Goal: Task Accomplishment & Management: Complete application form

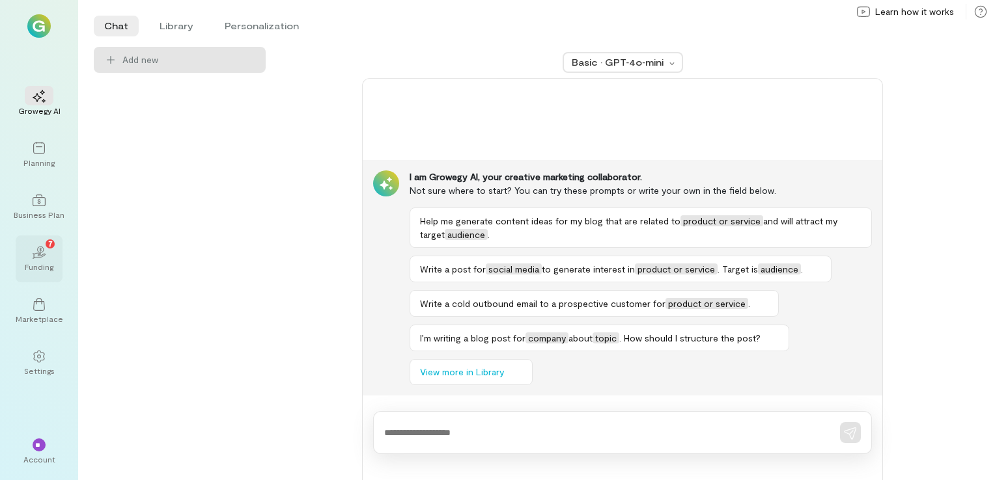
click at [21, 249] on div "02 7 Funding" at bounding box center [39, 259] width 47 height 47
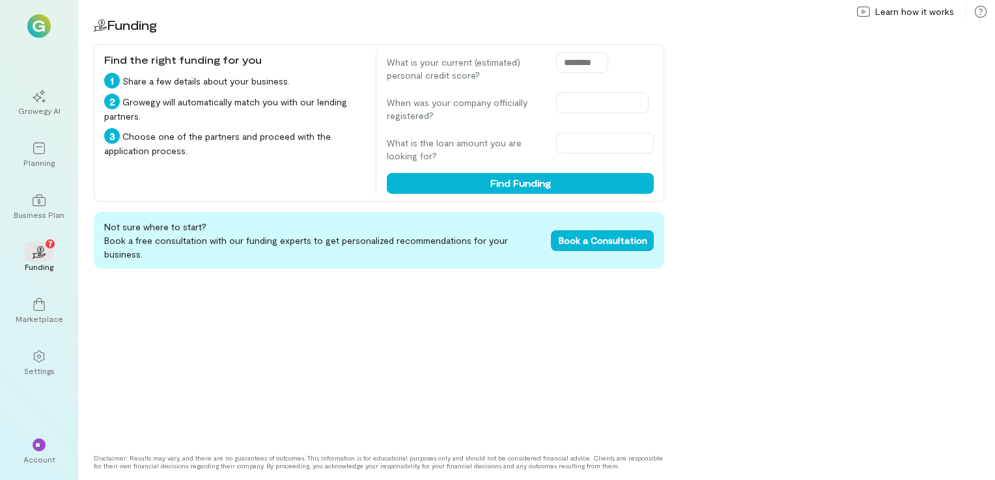
click at [34, 25] on img at bounding box center [38, 25] width 23 height 23
click at [47, 95] on div at bounding box center [39, 96] width 29 height 20
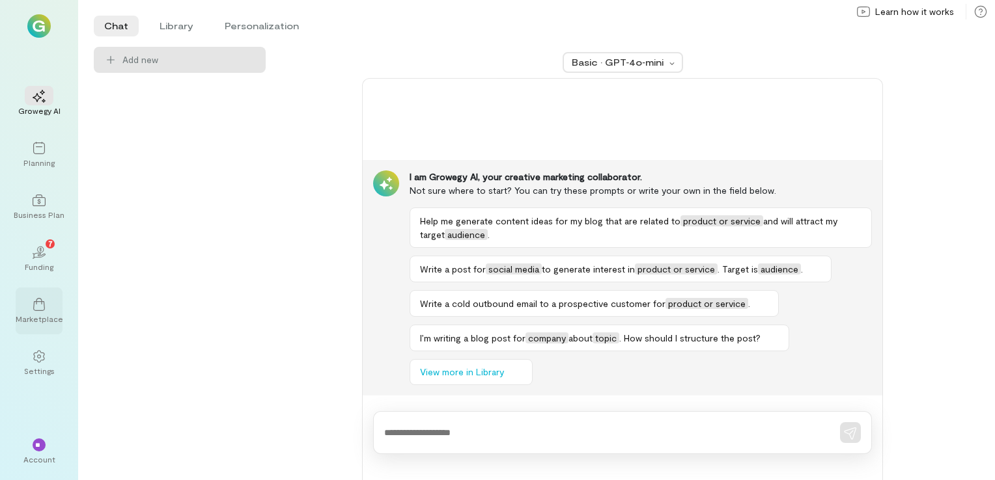
click at [35, 302] on icon at bounding box center [39, 304] width 12 height 13
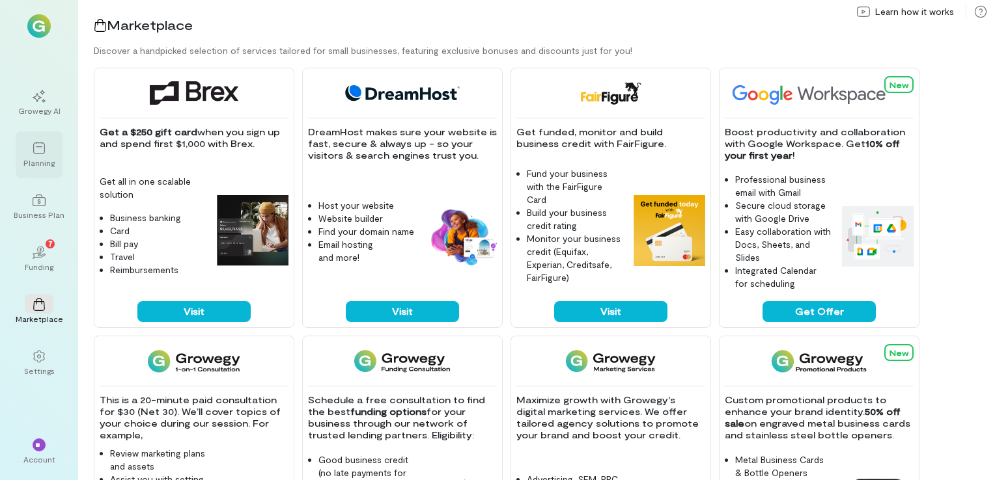
click at [39, 144] on icon at bounding box center [39, 148] width 13 height 13
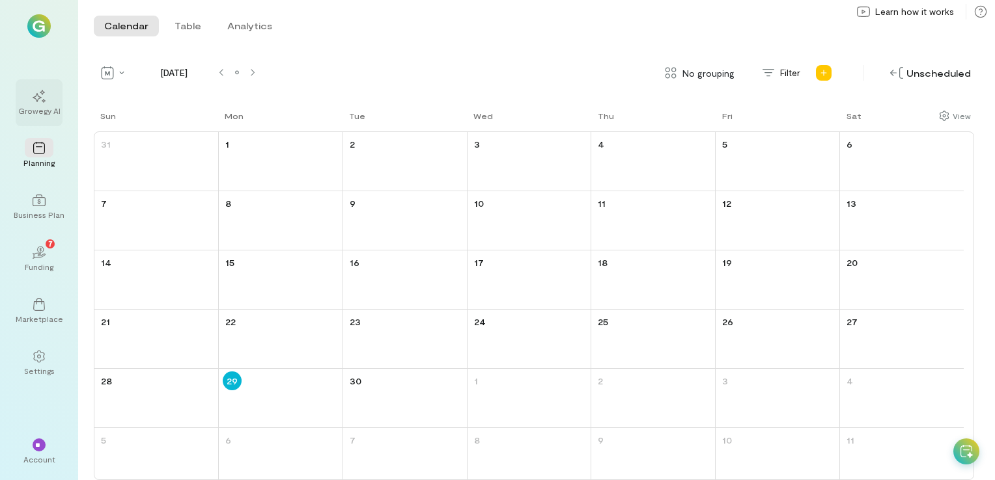
click at [40, 109] on div "Growegy AI" at bounding box center [39, 110] width 42 height 10
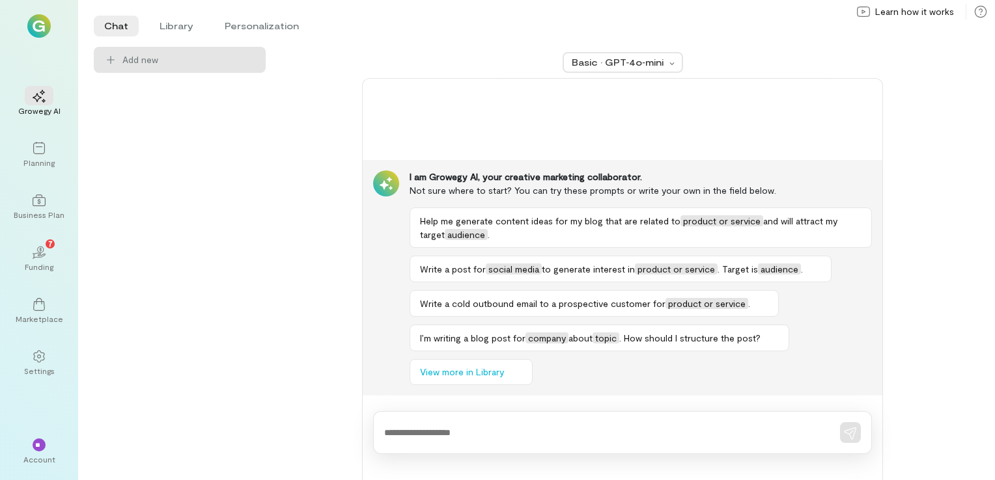
click at [44, 31] on img at bounding box center [38, 25] width 23 height 23
click at [51, 258] on div "02 7" at bounding box center [39, 252] width 29 height 20
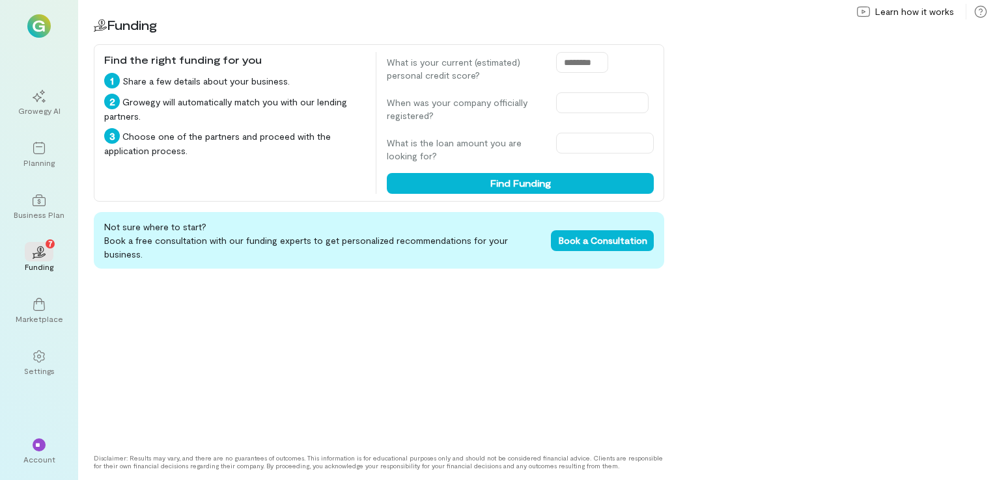
click at [37, 25] on img at bounding box center [38, 25] width 23 height 23
click at [42, 223] on div "Business Plan" at bounding box center [39, 207] width 47 height 47
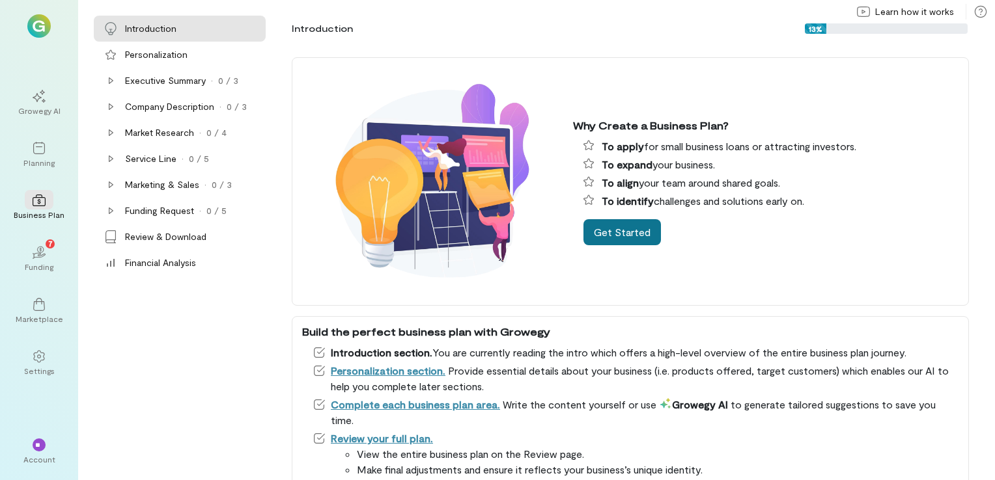
click at [609, 221] on button "Get Started" at bounding box center [621, 232] width 77 height 26
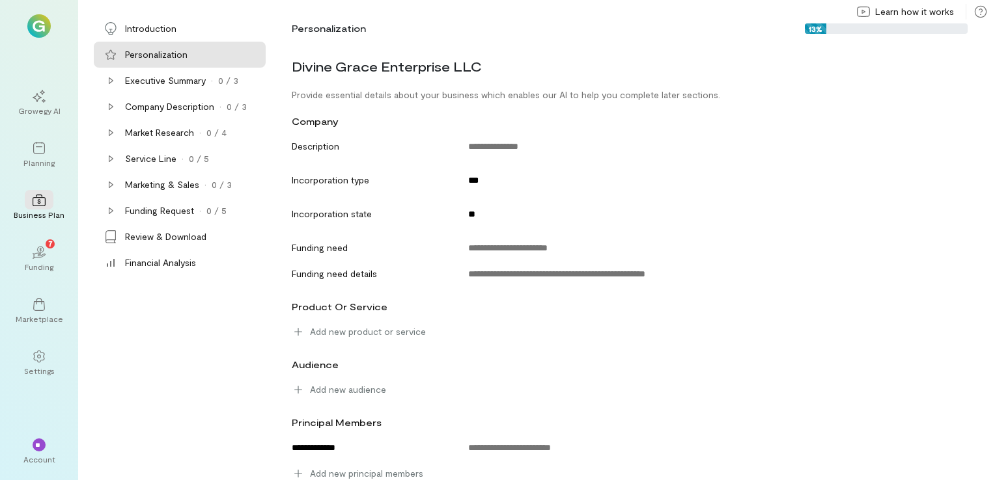
scroll to position [6, 0]
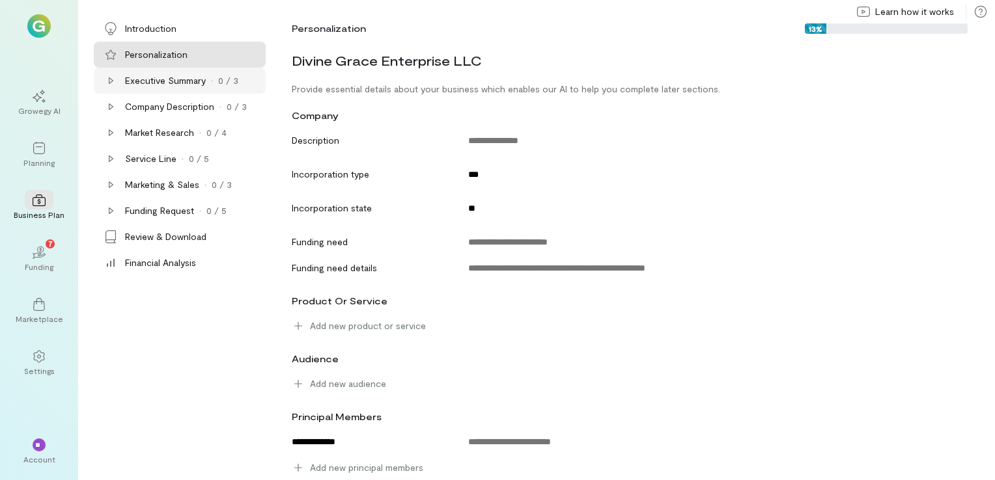
click at [216, 83] on div "Executive Summary · 0 / 3" at bounding box center [194, 80] width 138 height 13
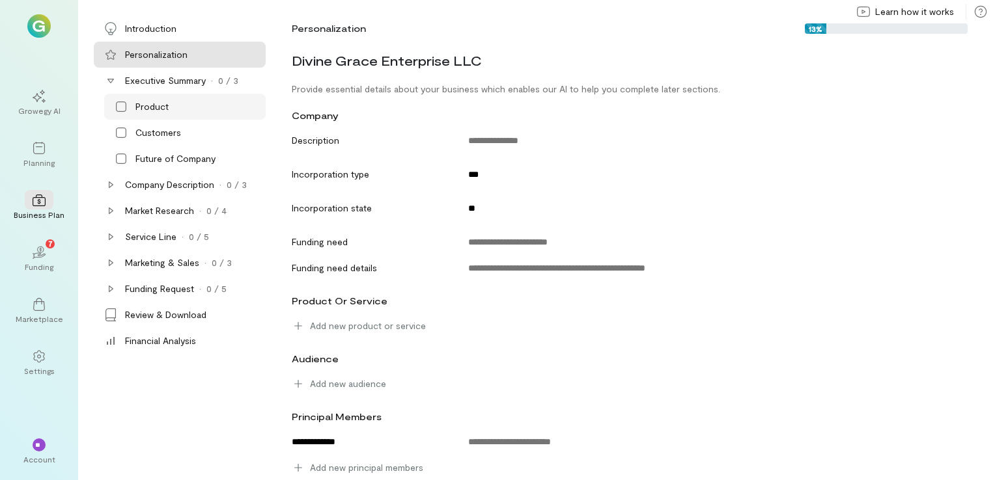
click at [167, 100] on div "Product" at bounding box center [151, 106] width 33 height 13
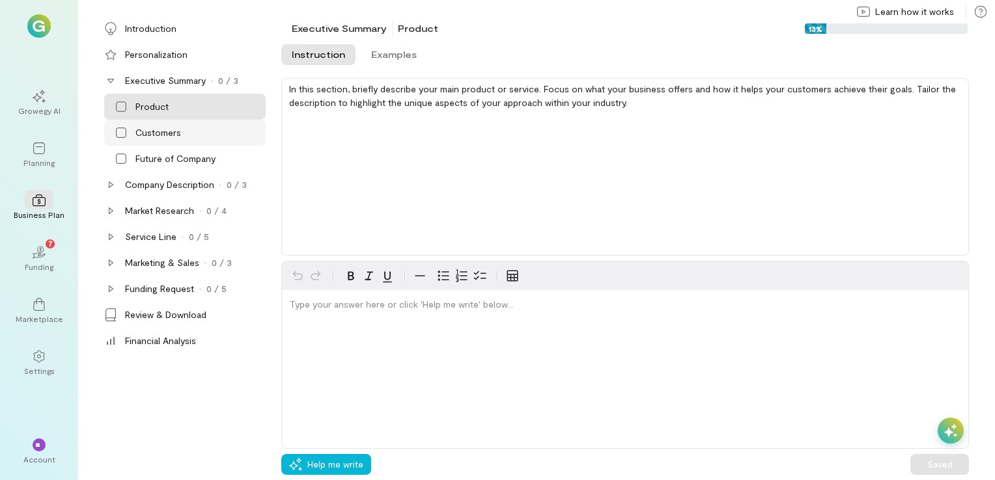
click at [135, 126] on div "Customers" at bounding box center [158, 132] width 46 height 13
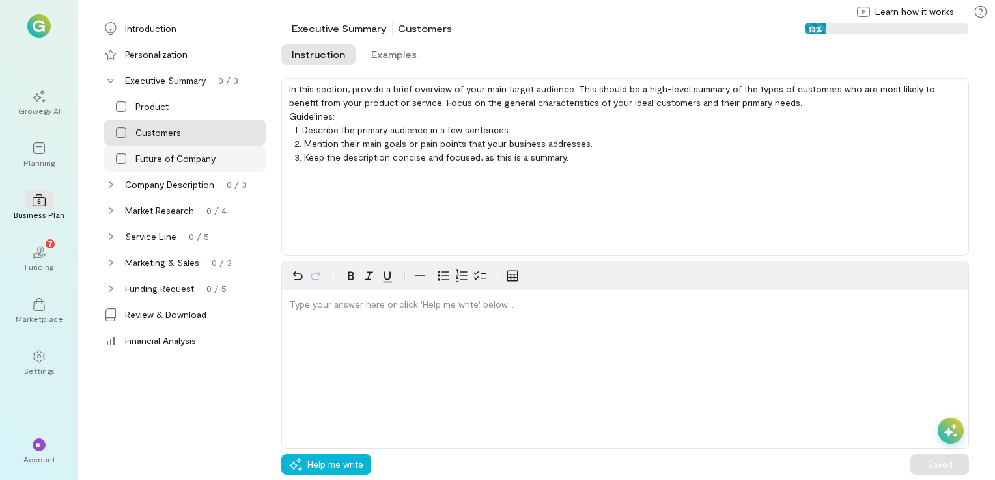
click at [150, 154] on div "Future of Company" at bounding box center [175, 158] width 80 height 13
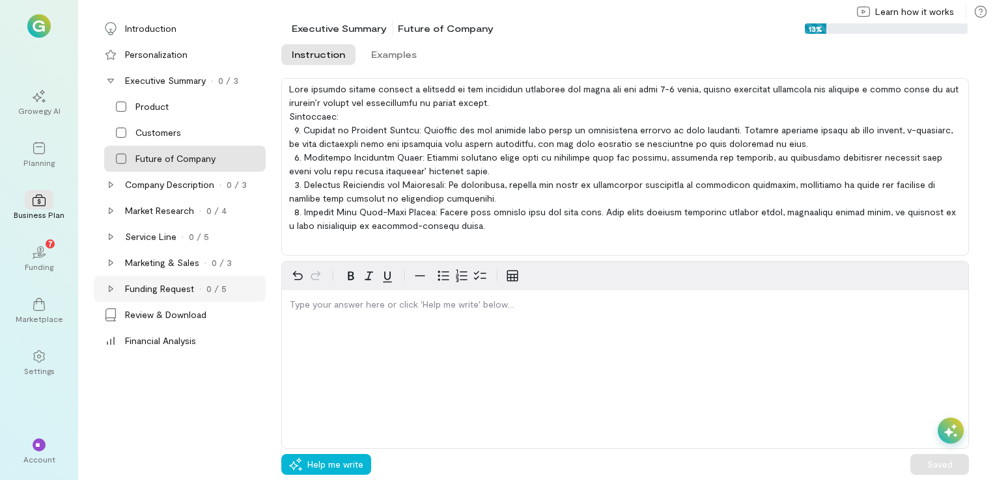
click at [176, 293] on div "Funding Request" at bounding box center [159, 288] width 69 height 13
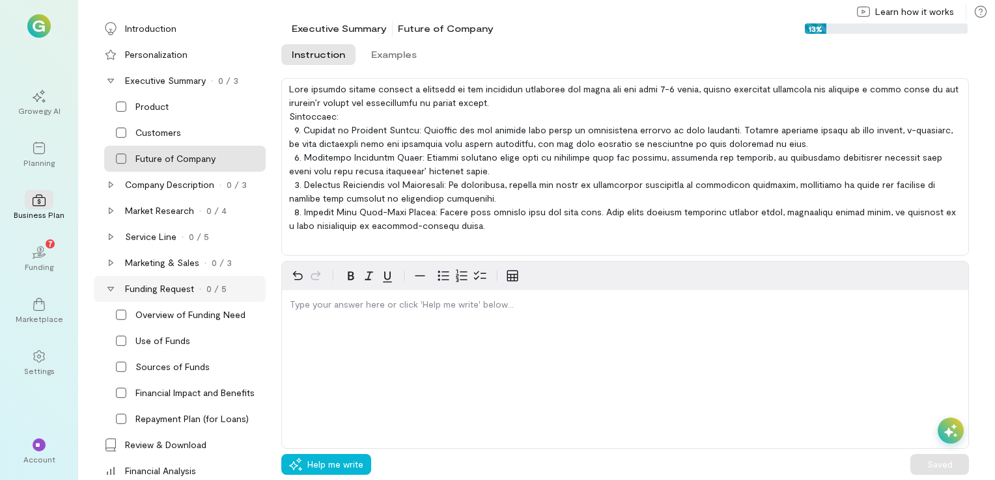
click at [176, 293] on div "Funding Request" at bounding box center [159, 288] width 69 height 13
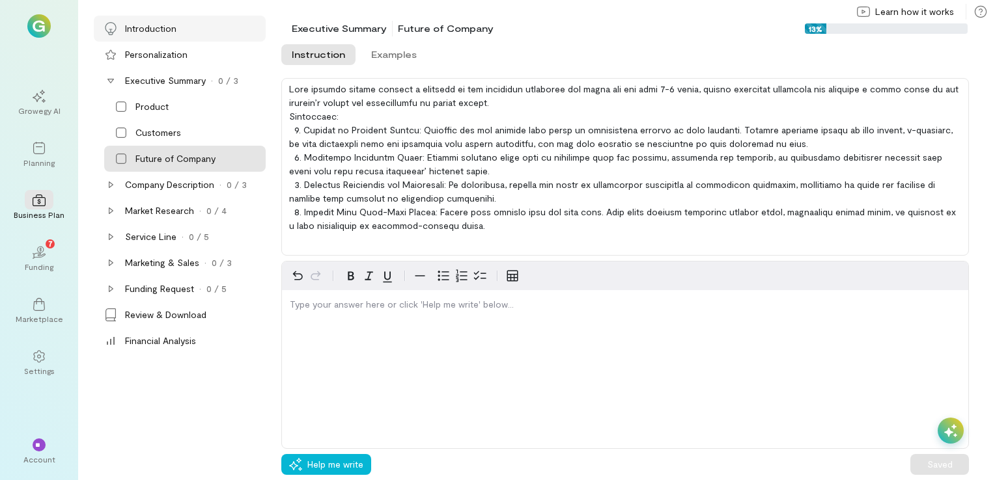
click at [152, 25] on div "Introduction" at bounding box center [150, 28] width 51 height 13
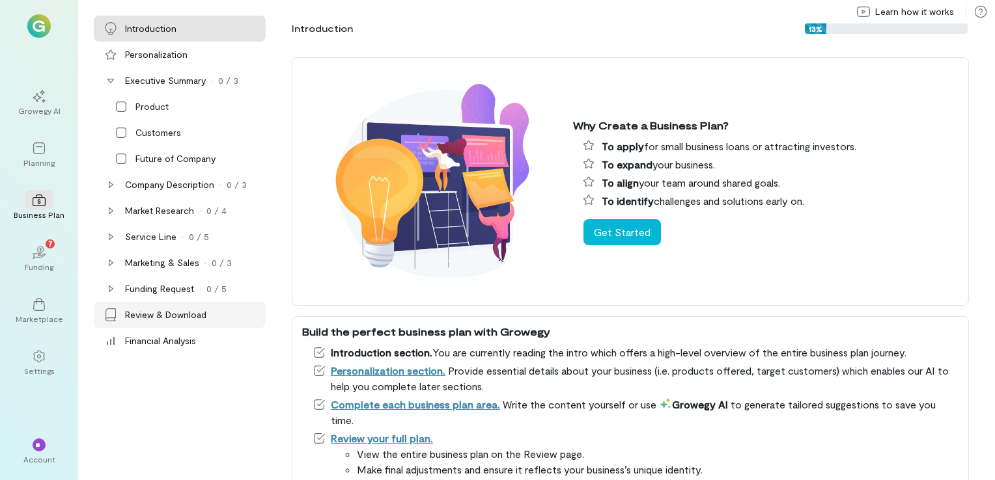
click at [124, 316] on div "Review & Download" at bounding box center [180, 315] width 172 height 26
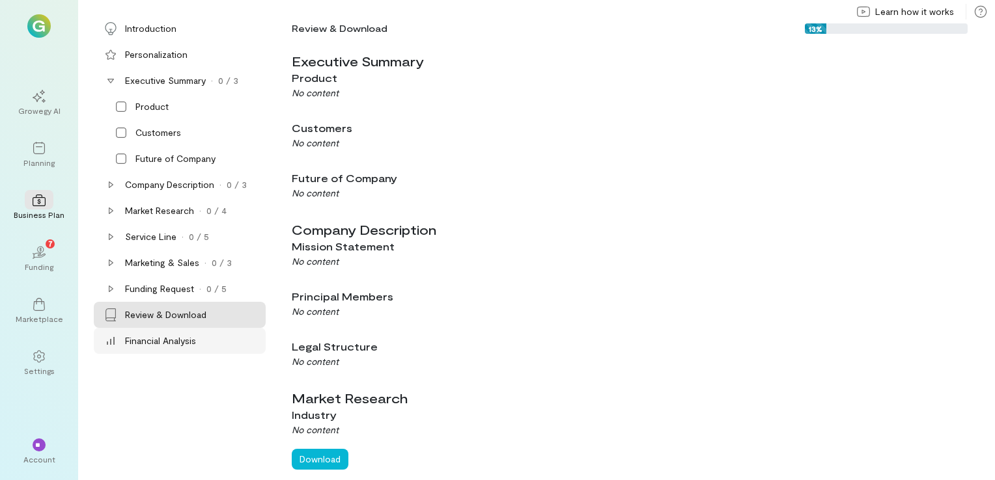
click at [143, 337] on div "Financial Analysis" at bounding box center [160, 341] width 71 height 13
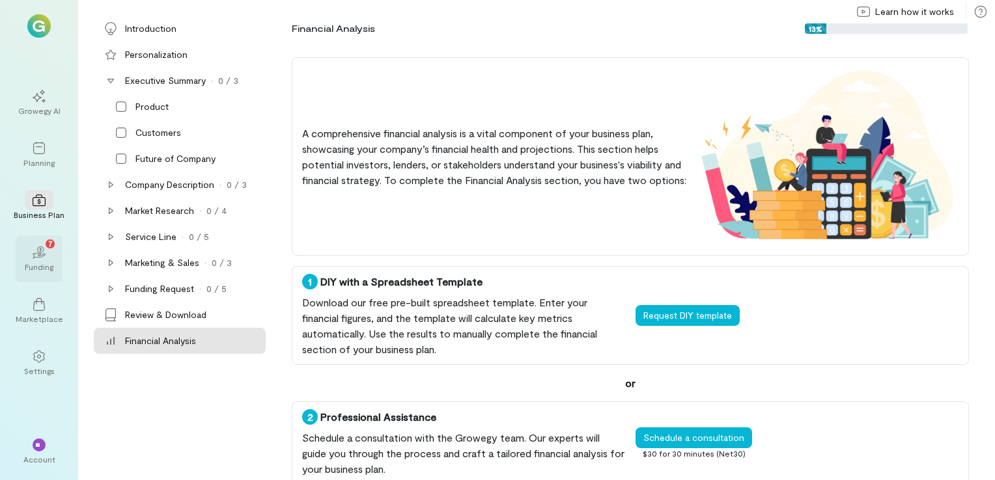
click at [46, 279] on div "02 7 Funding" at bounding box center [39, 259] width 47 height 47
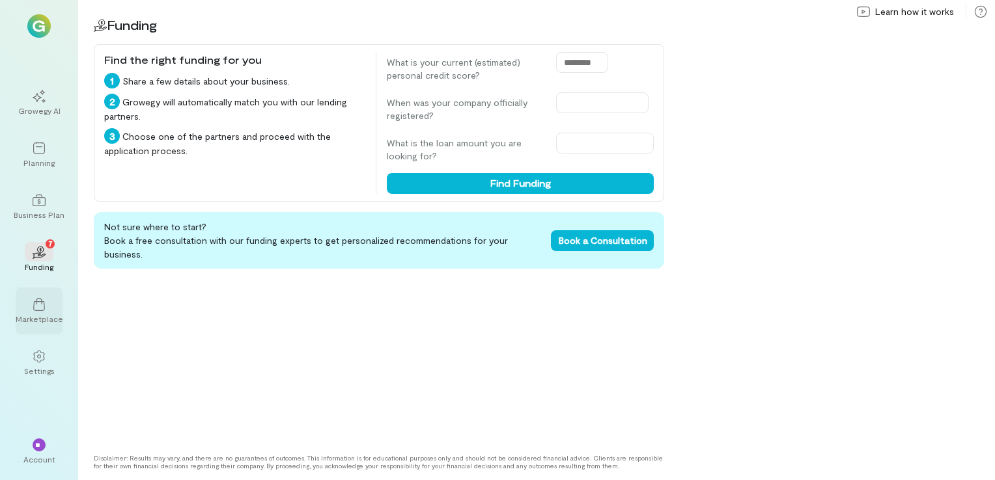
click at [48, 312] on div at bounding box center [39, 304] width 29 height 20
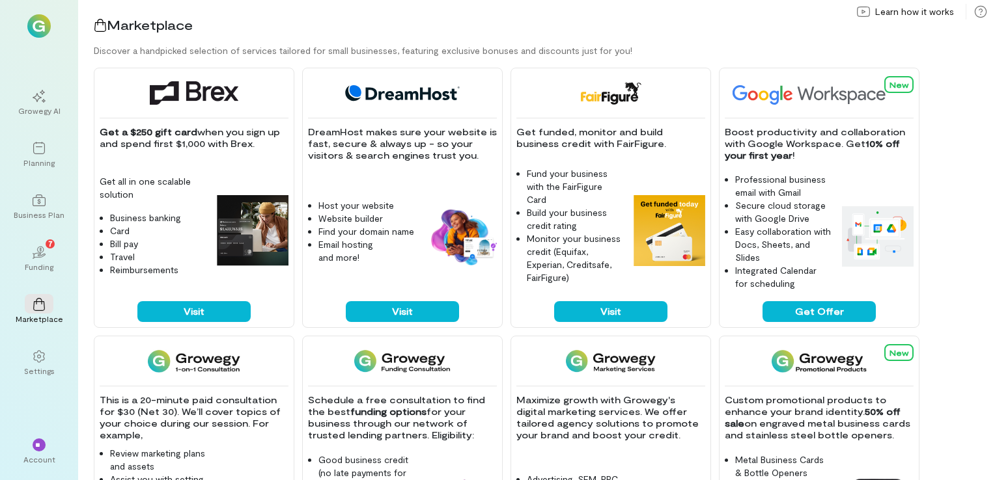
click at [36, 25] on img at bounding box center [38, 25] width 23 height 23
